Goal: Task Accomplishment & Management: Use online tool/utility

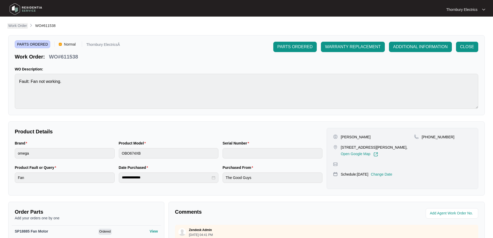
click at [22, 24] on p "Work Order" at bounding box center [17, 25] width 19 height 5
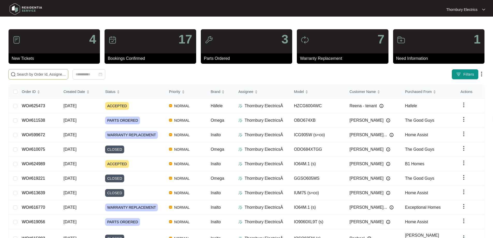
click at [66, 75] on input "text" at bounding box center [41, 74] width 49 height 6
type input "610415"
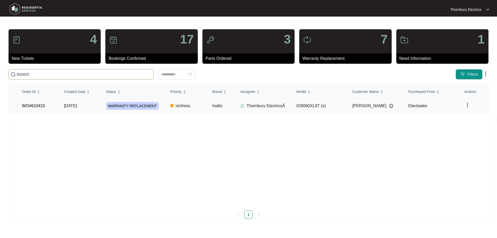
click at [162, 107] on div "WARRANTY REPLACEMENT" at bounding box center [136, 106] width 60 height 8
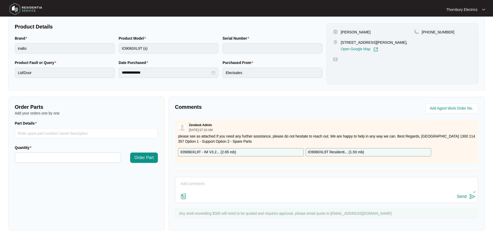
scroll to position [106, 0]
click at [182, 182] on textarea at bounding box center [327, 185] width 298 height 13
paste textarea "Returned to complete the changeover of the Inalto 90cm undermount oven. All ele…"
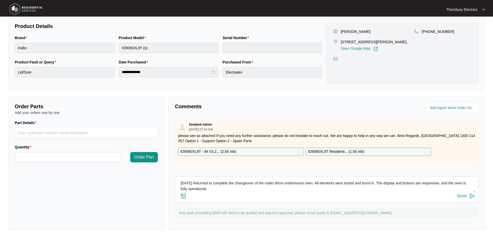
type textarea "[DATE] Returned to complete the changeover of the Inalto 90cm undermount oven. …"
click at [467, 194] on button "Send" at bounding box center [466, 196] width 18 height 7
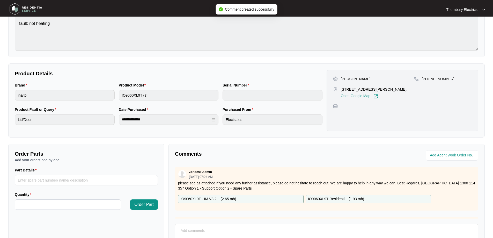
scroll to position [2, 0]
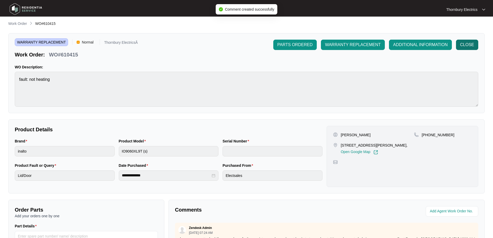
click at [468, 44] on span "CLOSE" at bounding box center [468, 45] width 14 height 6
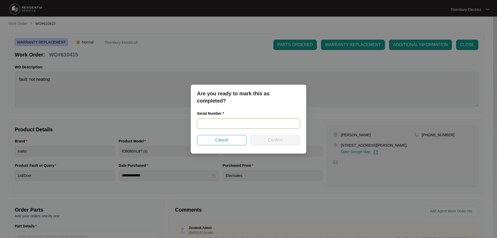
click at [234, 121] on input "text" at bounding box center [248, 123] width 103 height 10
paste input "900012832502000103"
type input "900012832502000103"
click at [268, 139] on span "Confirm" at bounding box center [275, 140] width 15 height 6
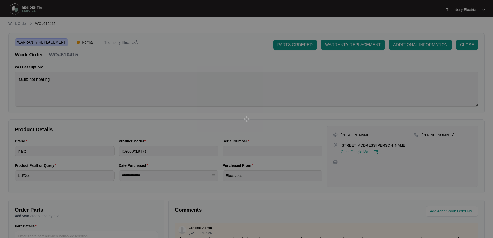
type input "900012832502000103"
